Goal: Task Accomplishment & Management: Use online tool/utility

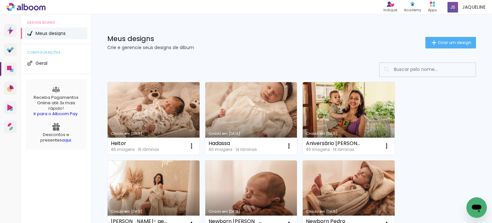
click at [147, 93] on link "Criado em [DATE]" at bounding box center [154, 118] width 92 height 72
click at [0, 0] on neon-animated-pages "Confirmar Cancelar" at bounding box center [0, 0] width 0 height 0
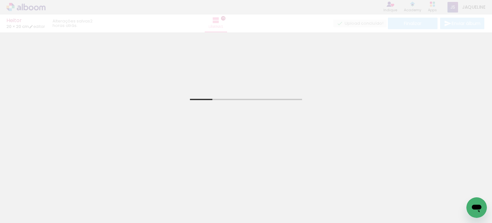
click at [64, 200] on div at bounding box center [64, 201] width 32 height 21
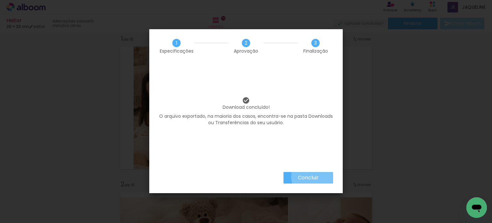
click at [321, 176] on paper-button "Concluir" at bounding box center [309, 178] width 50 height 12
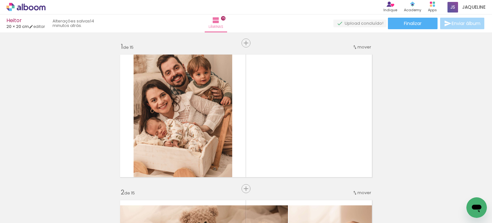
scroll to position [8, 0]
